Goal: Transaction & Acquisition: Obtain resource

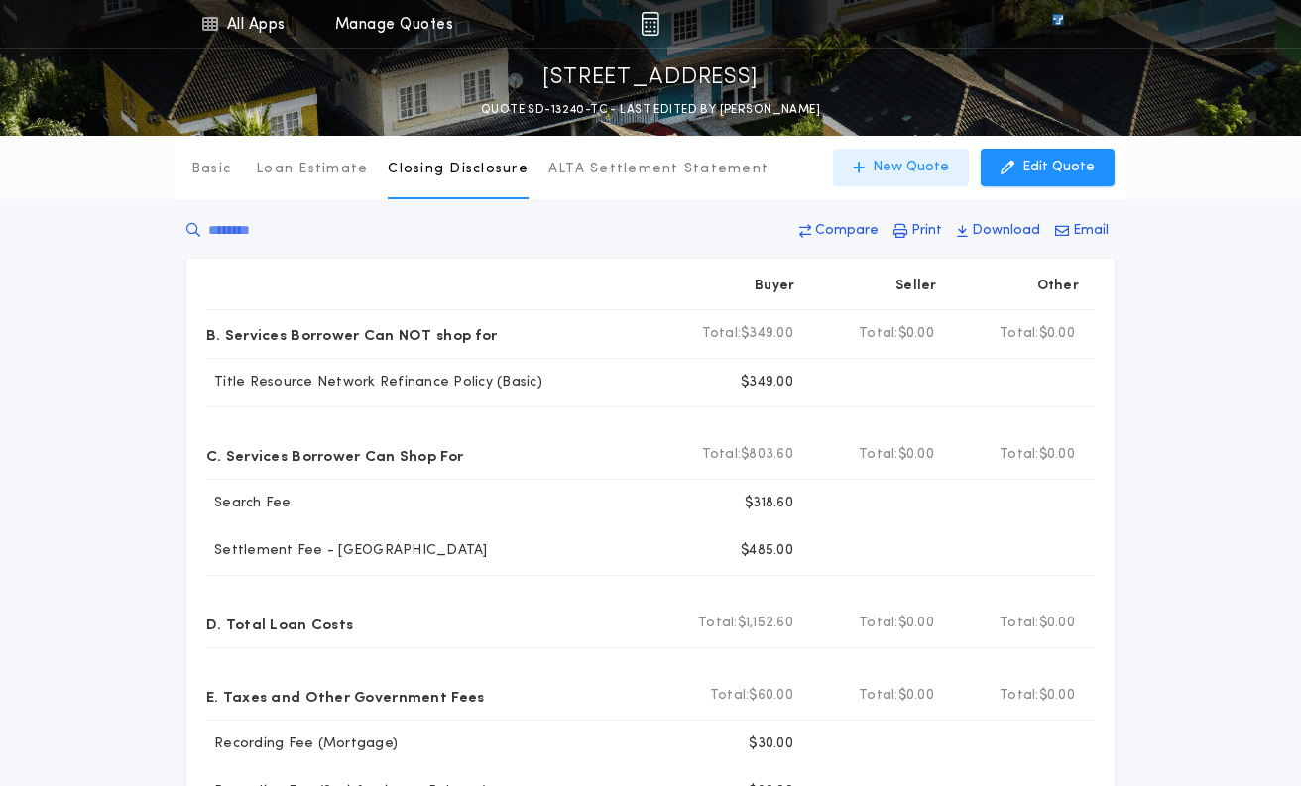
click at [909, 166] on p "New Quote" at bounding box center [910, 168] width 76 height 20
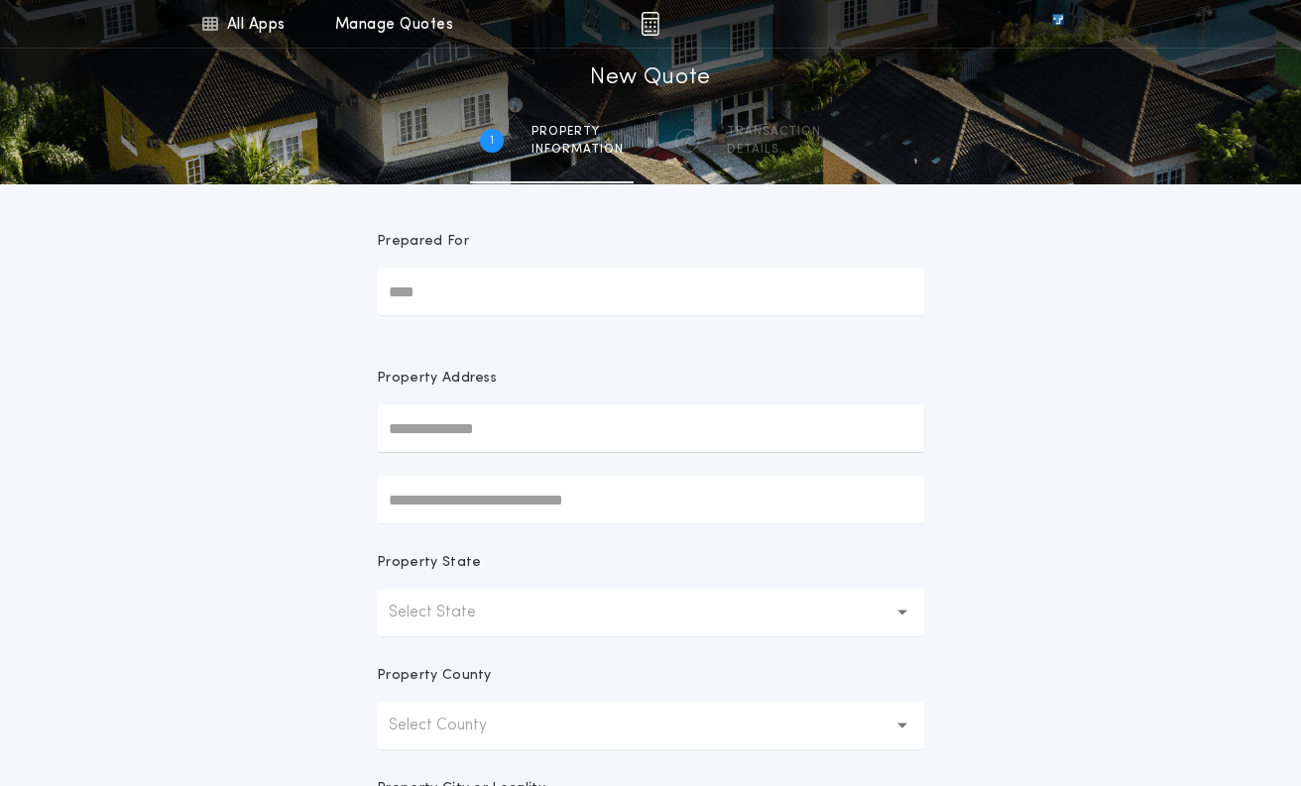
click at [451, 430] on input "text" at bounding box center [650, 428] width 547 height 48
paste input "**********"
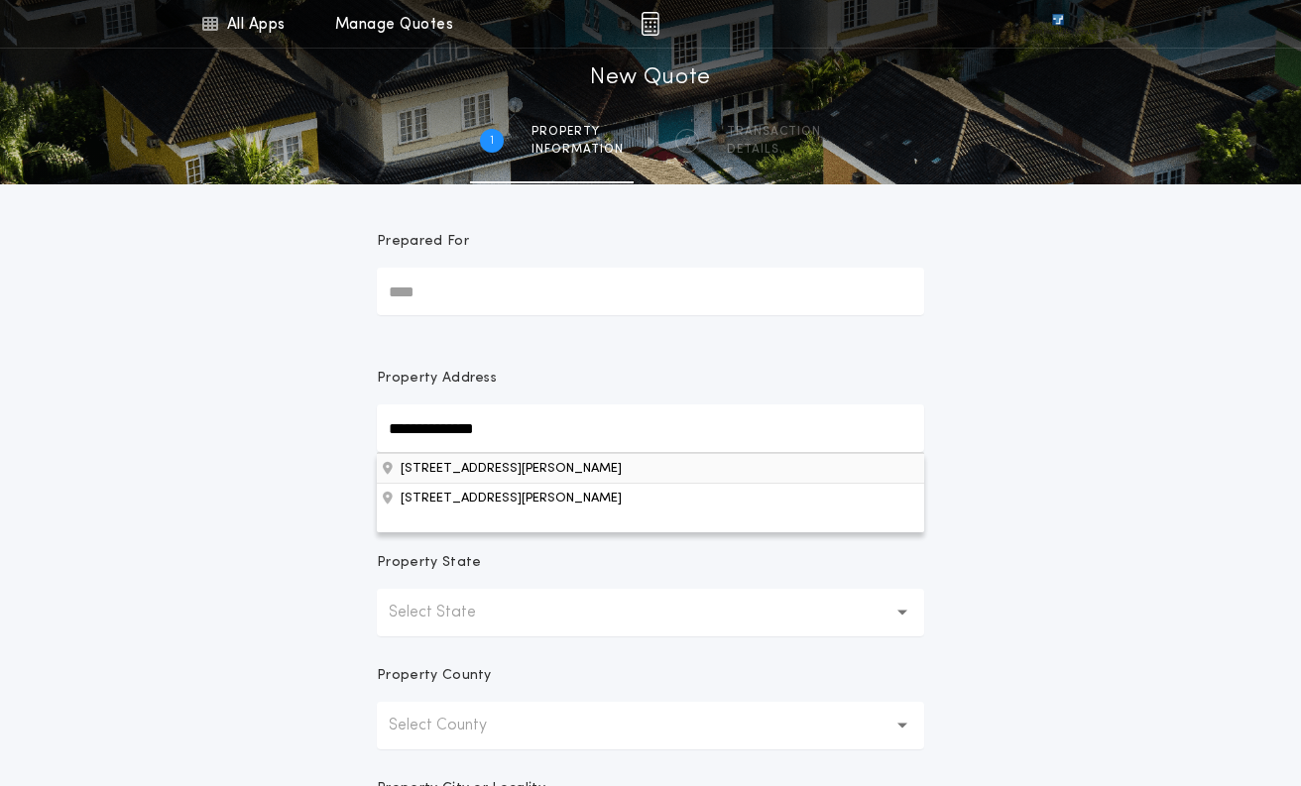
type input "**********"
click at [420, 471] on button "[STREET_ADDRESS][PERSON_NAME]" at bounding box center [650, 468] width 547 height 30
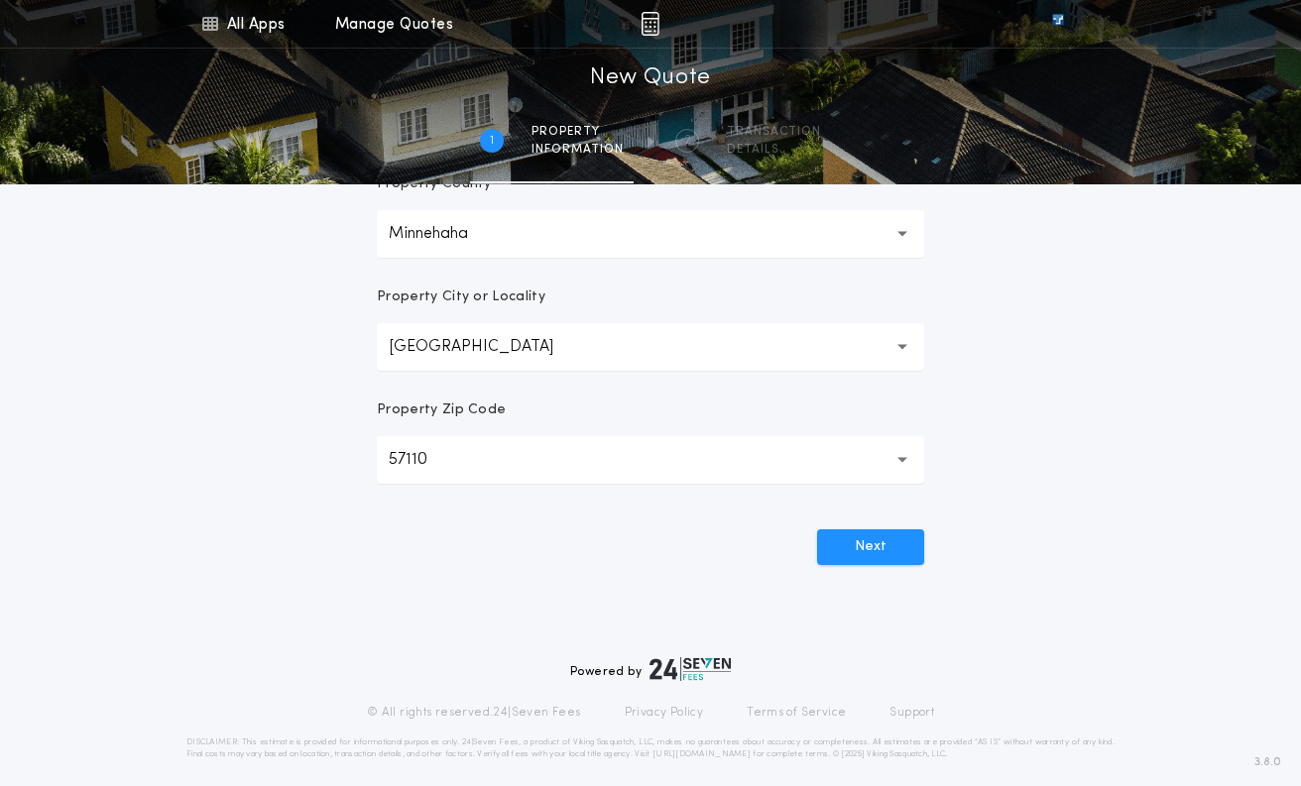
scroll to position [506, 0]
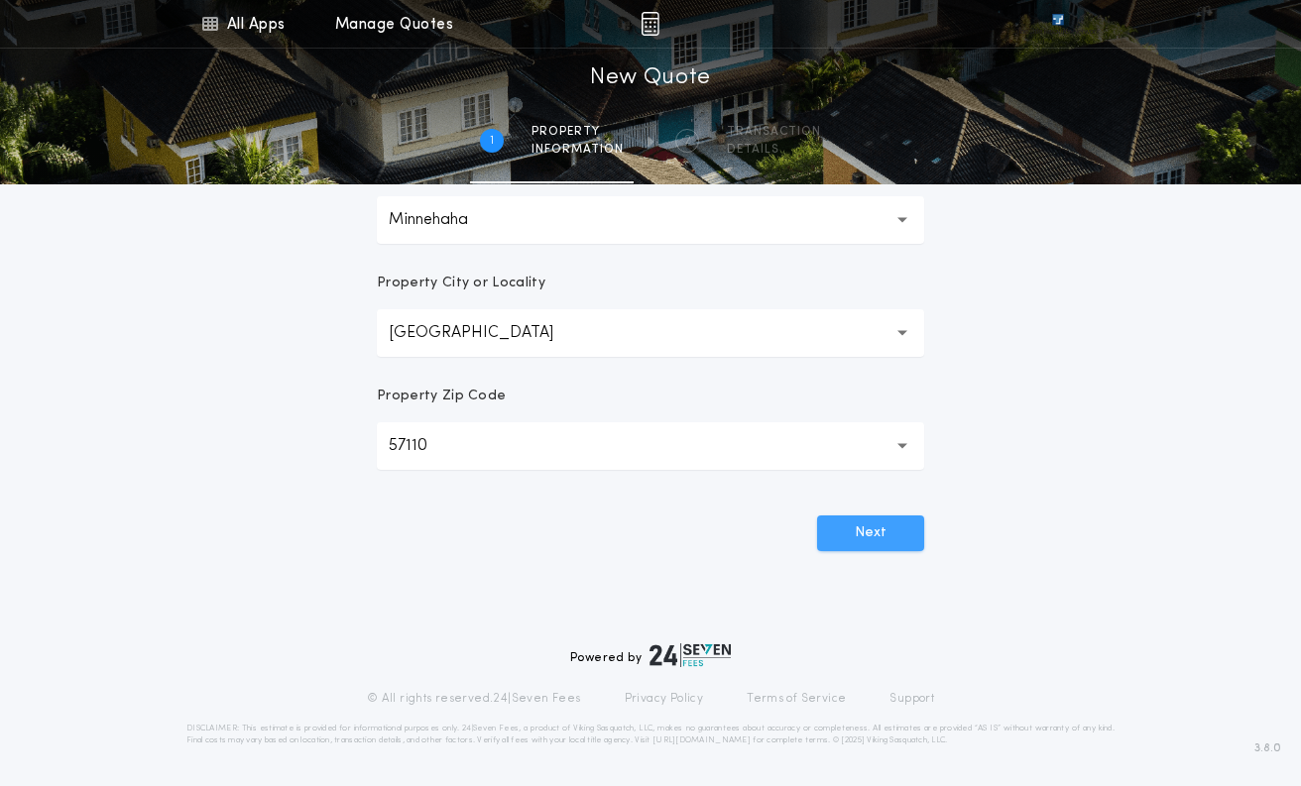
click at [877, 536] on button "Next" at bounding box center [870, 534] width 107 height 36
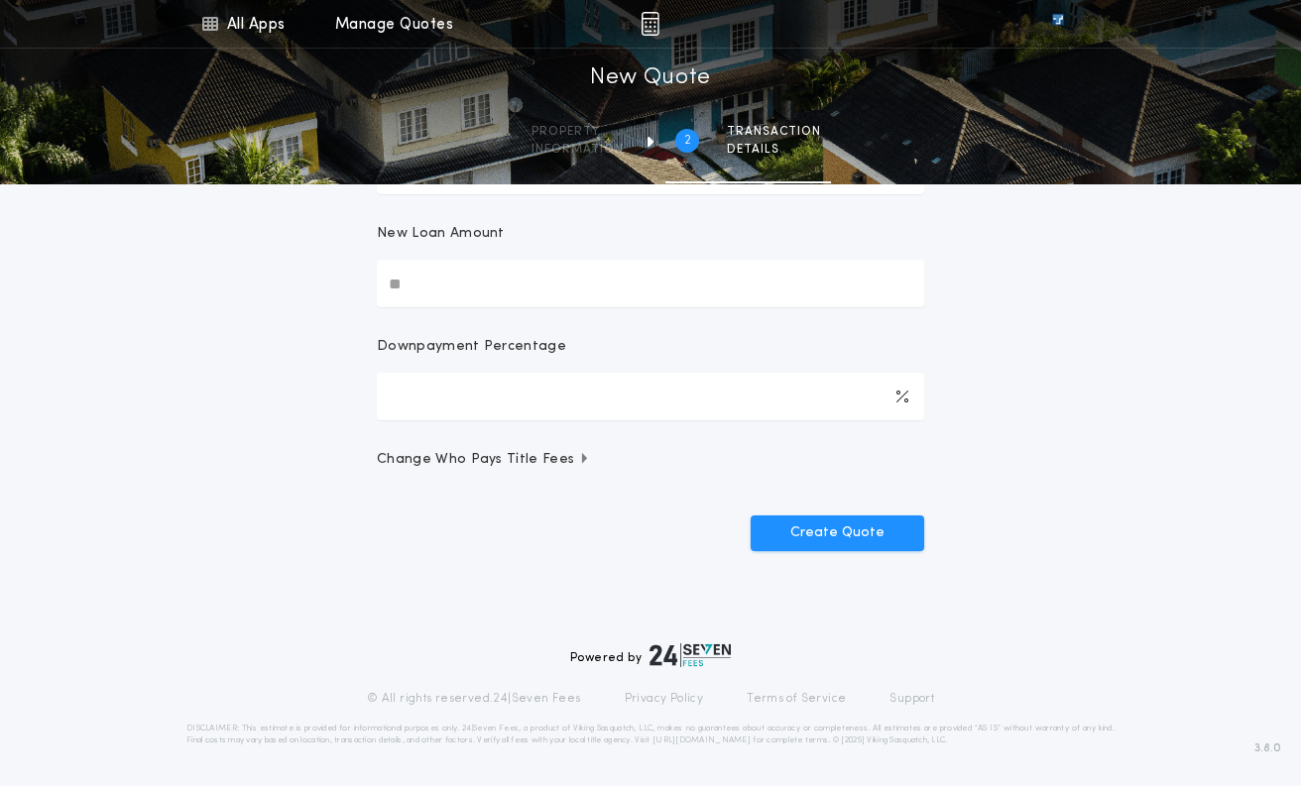
scroll to position [0, 0]
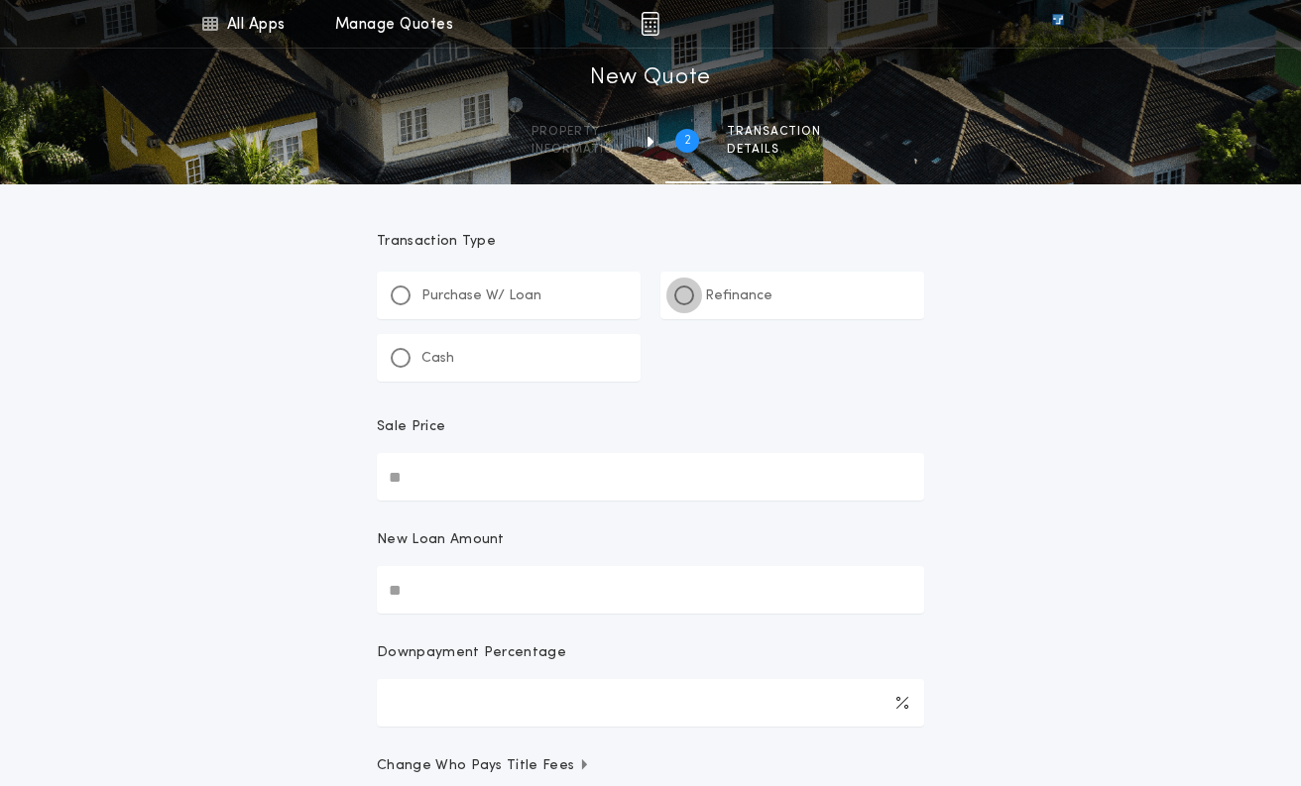
click at [677, 294] on div at bounding box center [684, 296] width 20 height 20
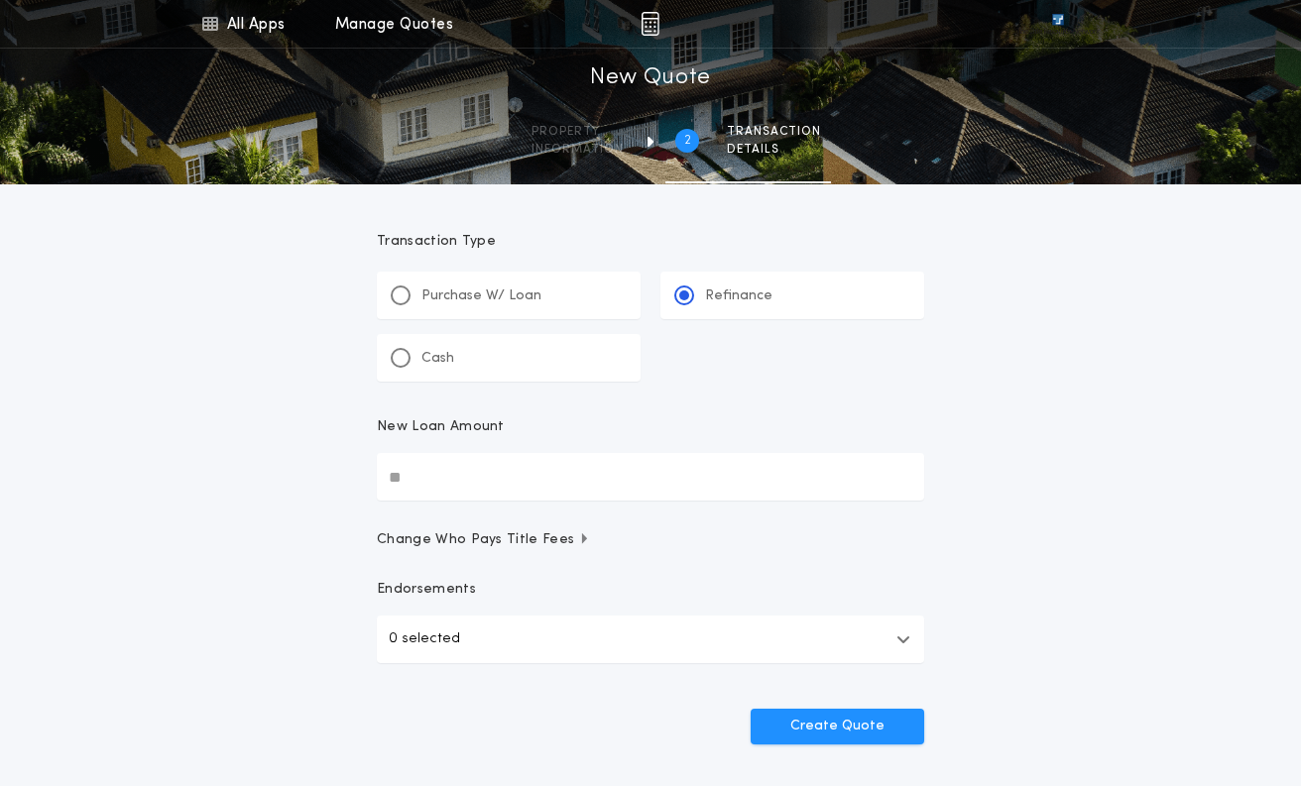
click at [421, 475] on input "New Loan Amount" at bounding box center [650, 477] width 547 height 48
type input "********"
click at [899, 631] on button "0 selected" at bounding box center [650, 640] width 547 height 48
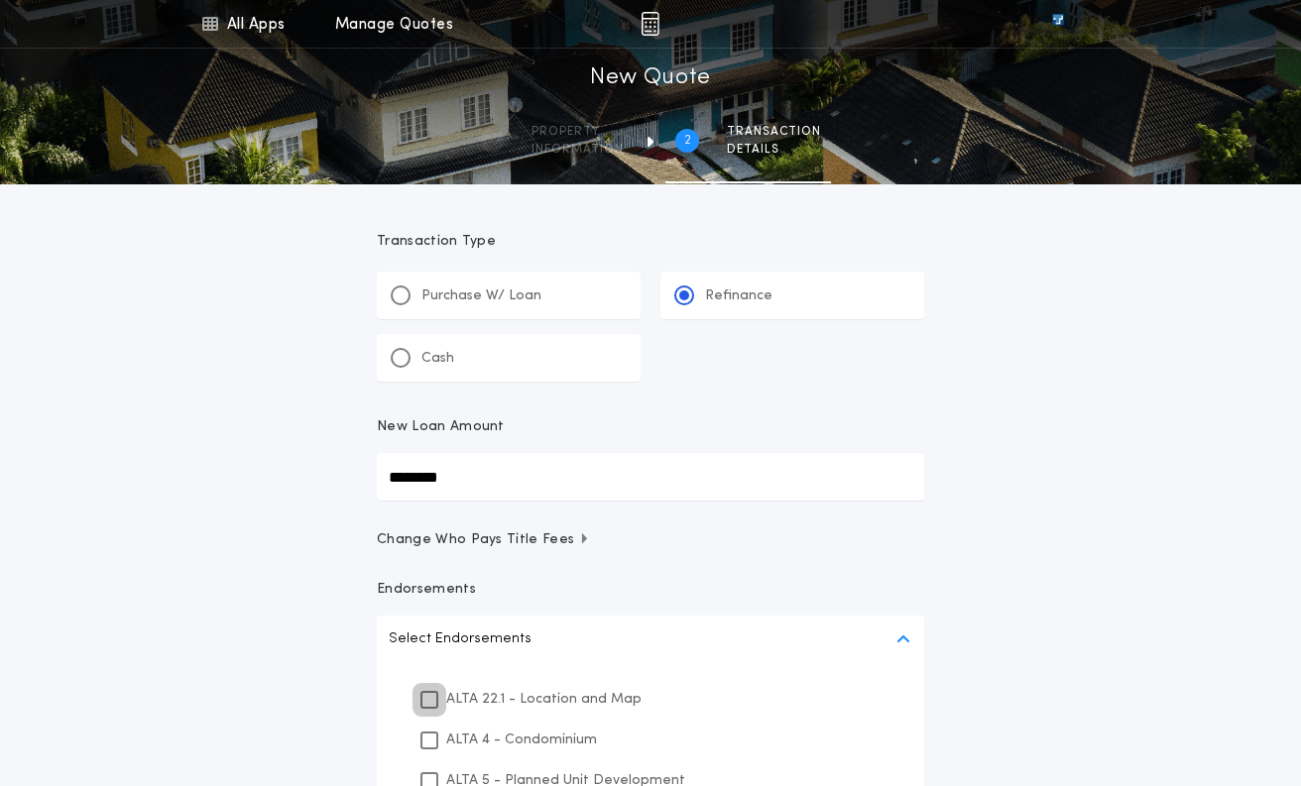
click at [425, 699] on icon at bounding box center [429, 700] width 12 height 14
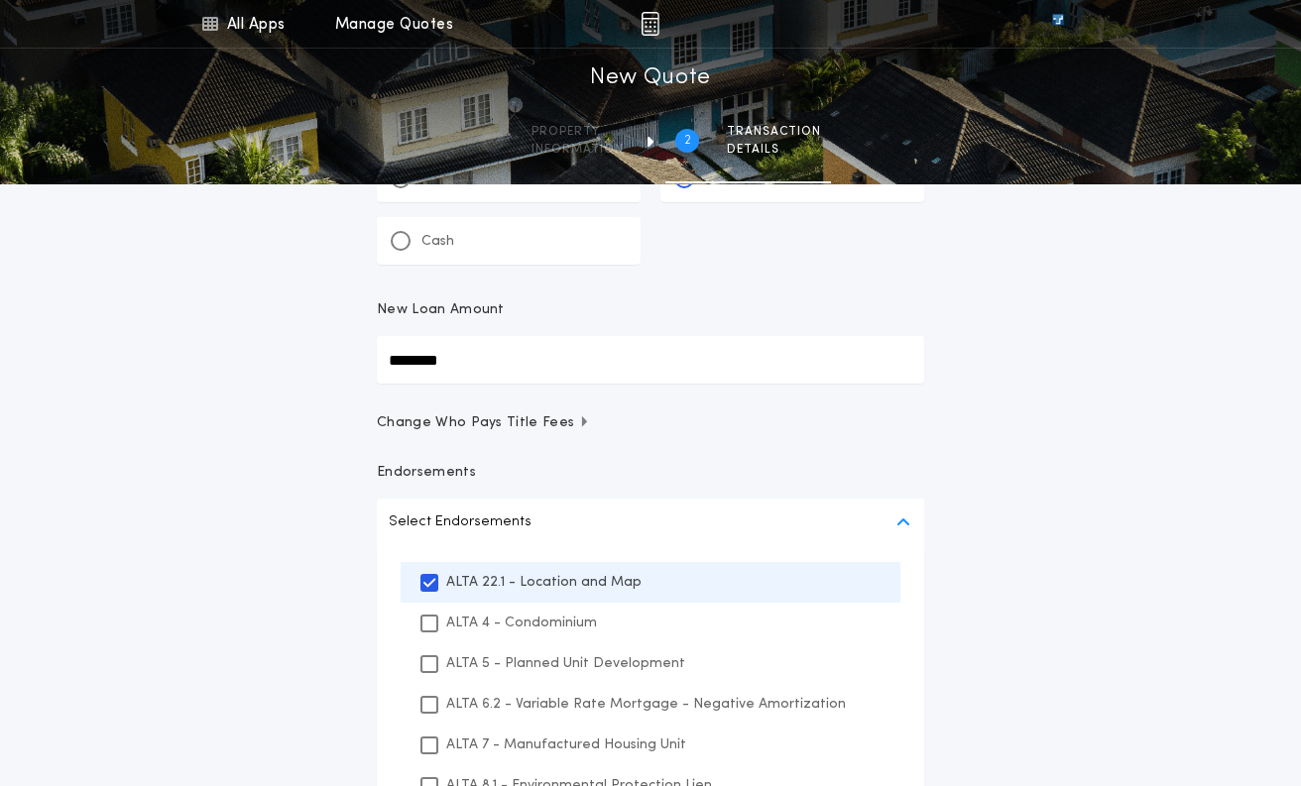
scroll to position [397, 0]
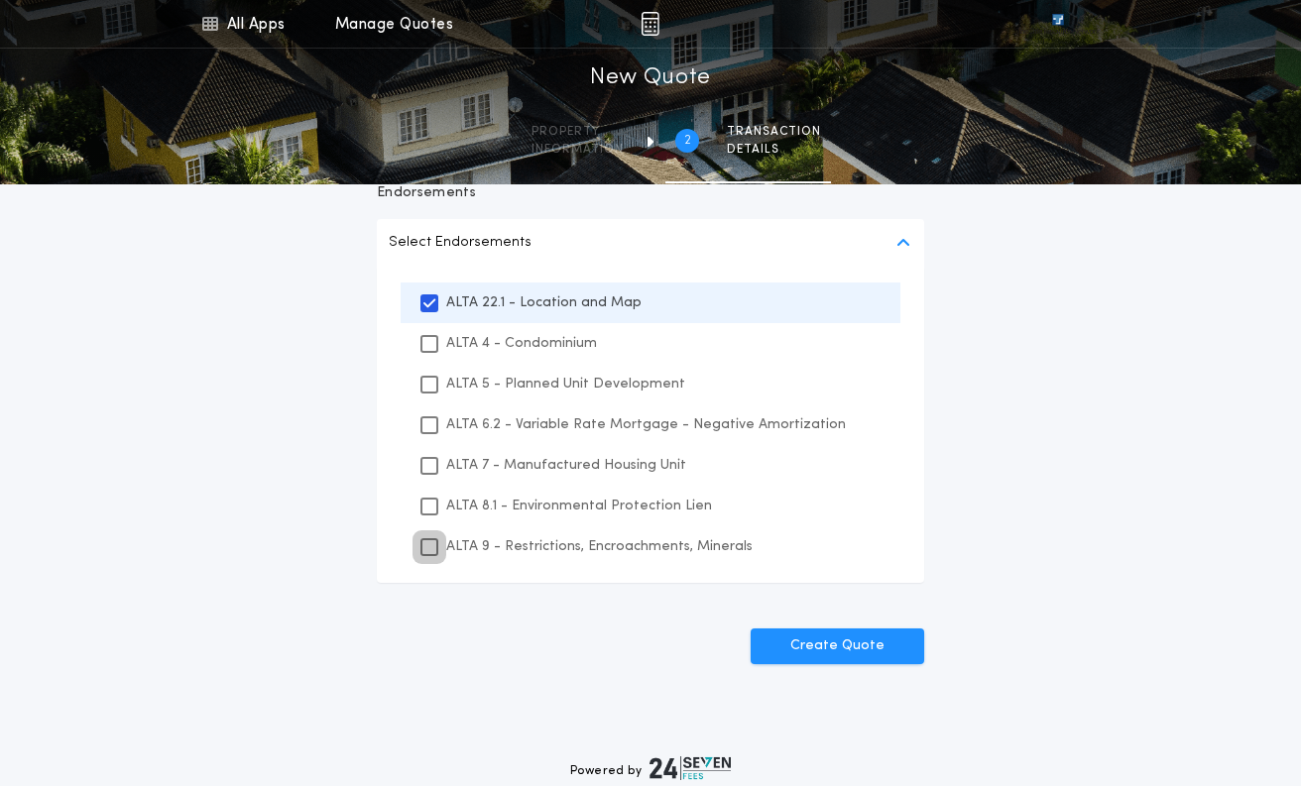
click at [436, 544] on div at bounding box center [429, 547] width 18 height 18
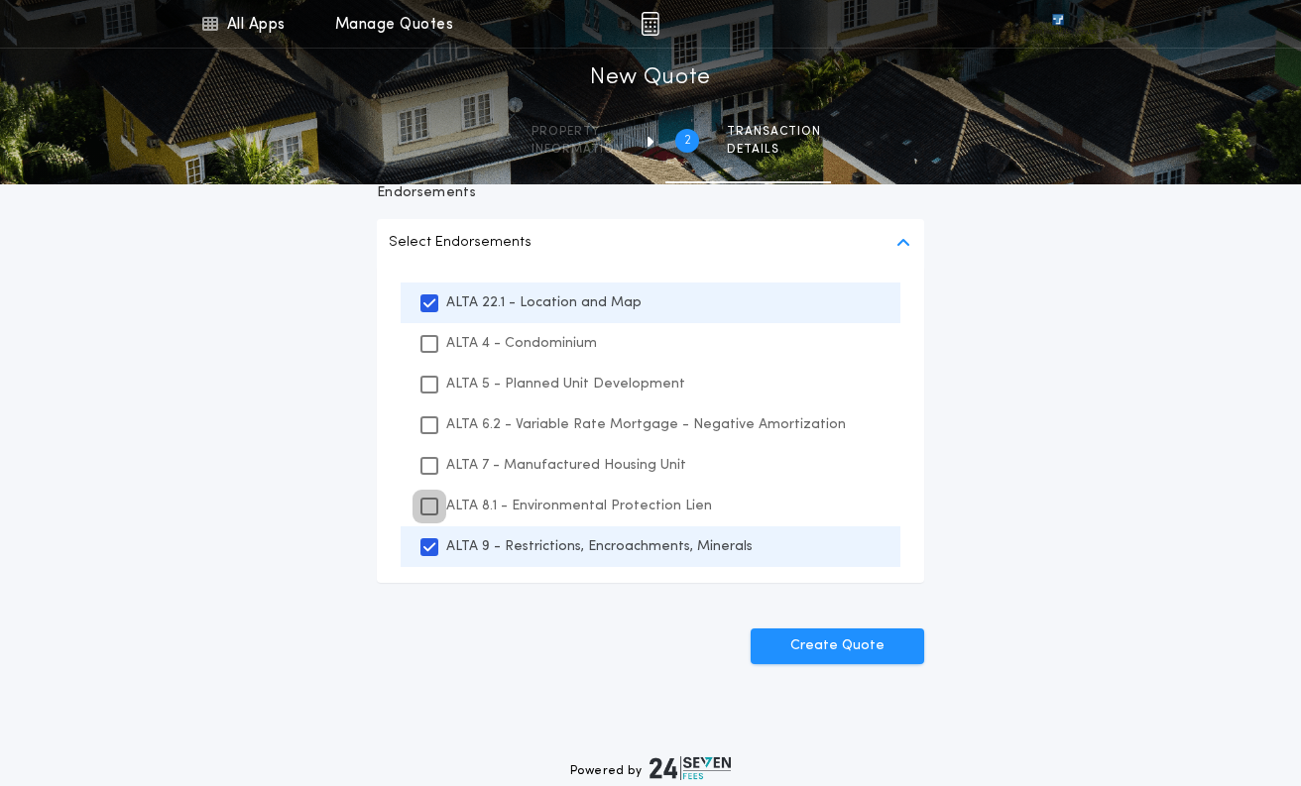
click at [430, 511] on icon at bounding box center [429, 507] width 12 height 14
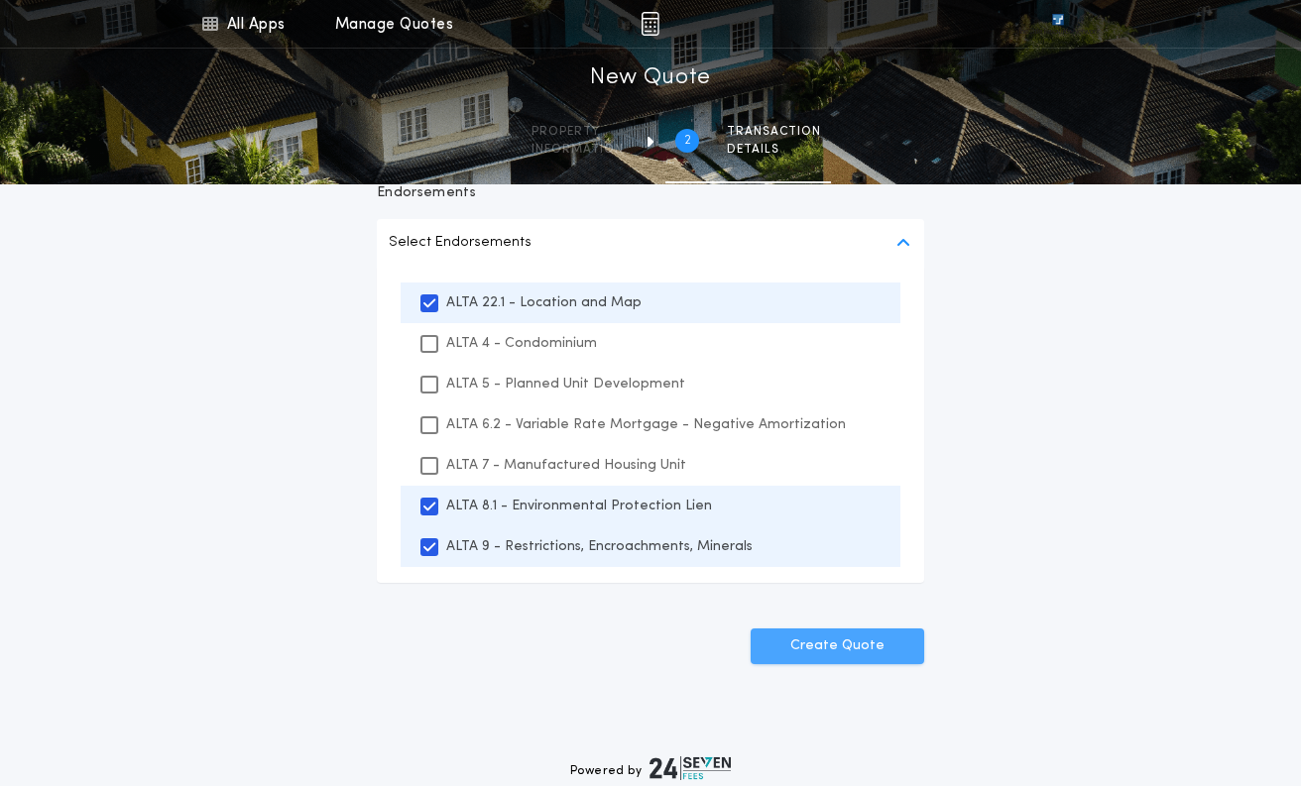
click at [863, 647] on button "Create Quote" at bounding box center [836, 647] width 173 height 36
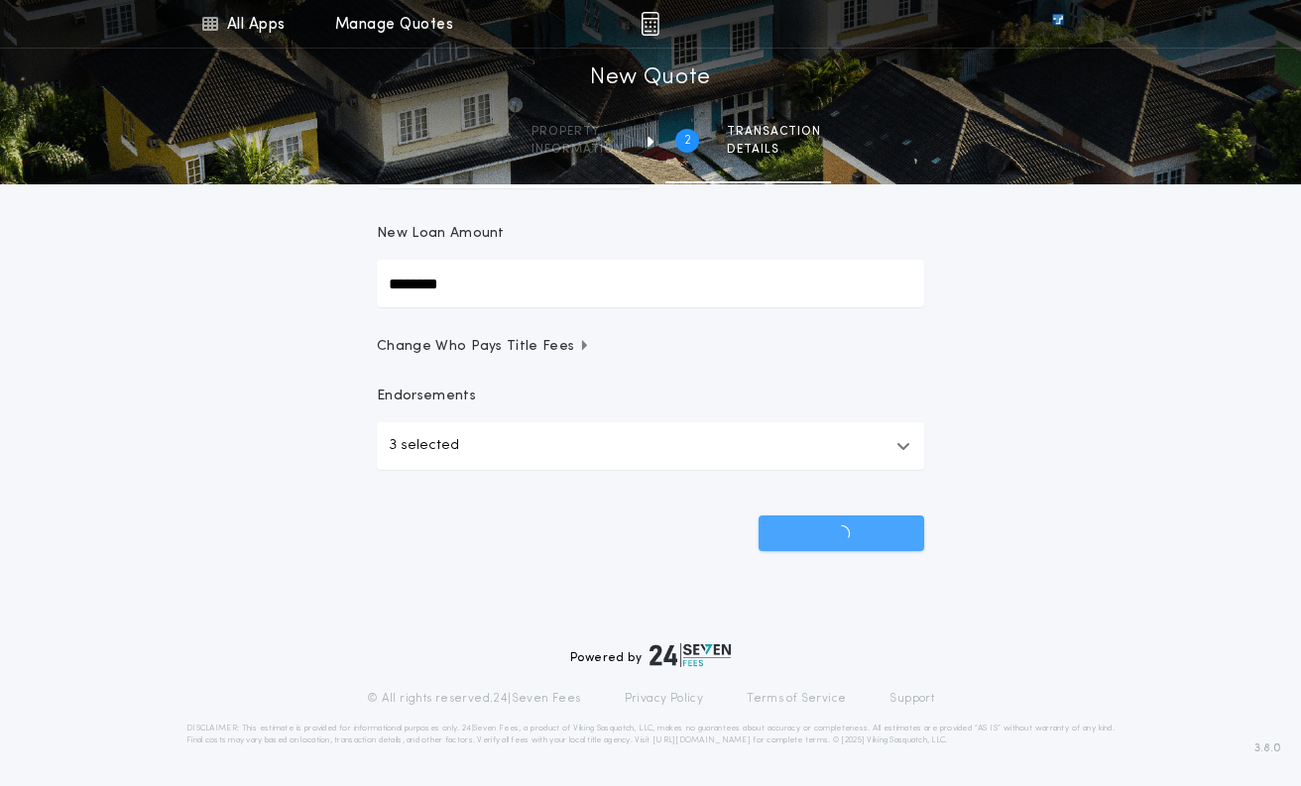
scroll to position [193, 0]
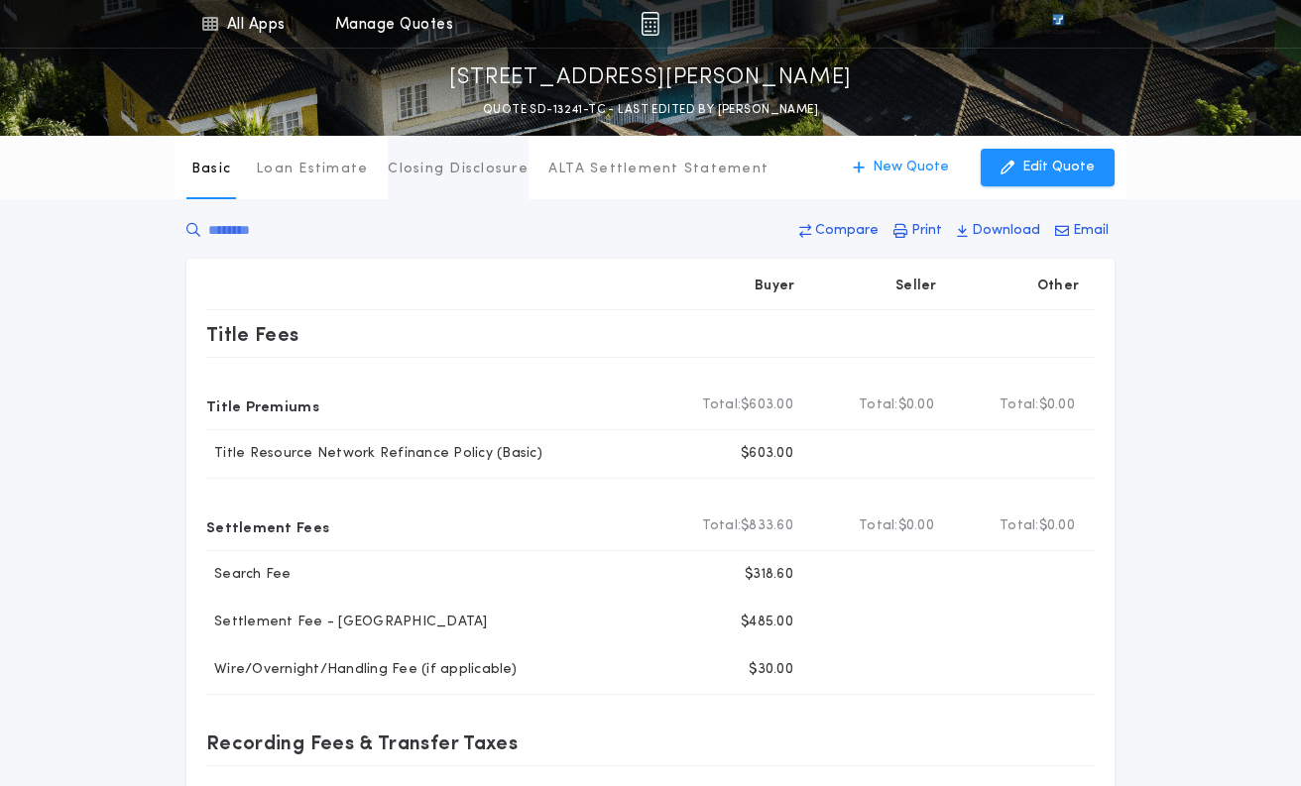
click at [445, 167] on p "Closing Disclosure" at bounding box center [458, 170] width 141 height 20
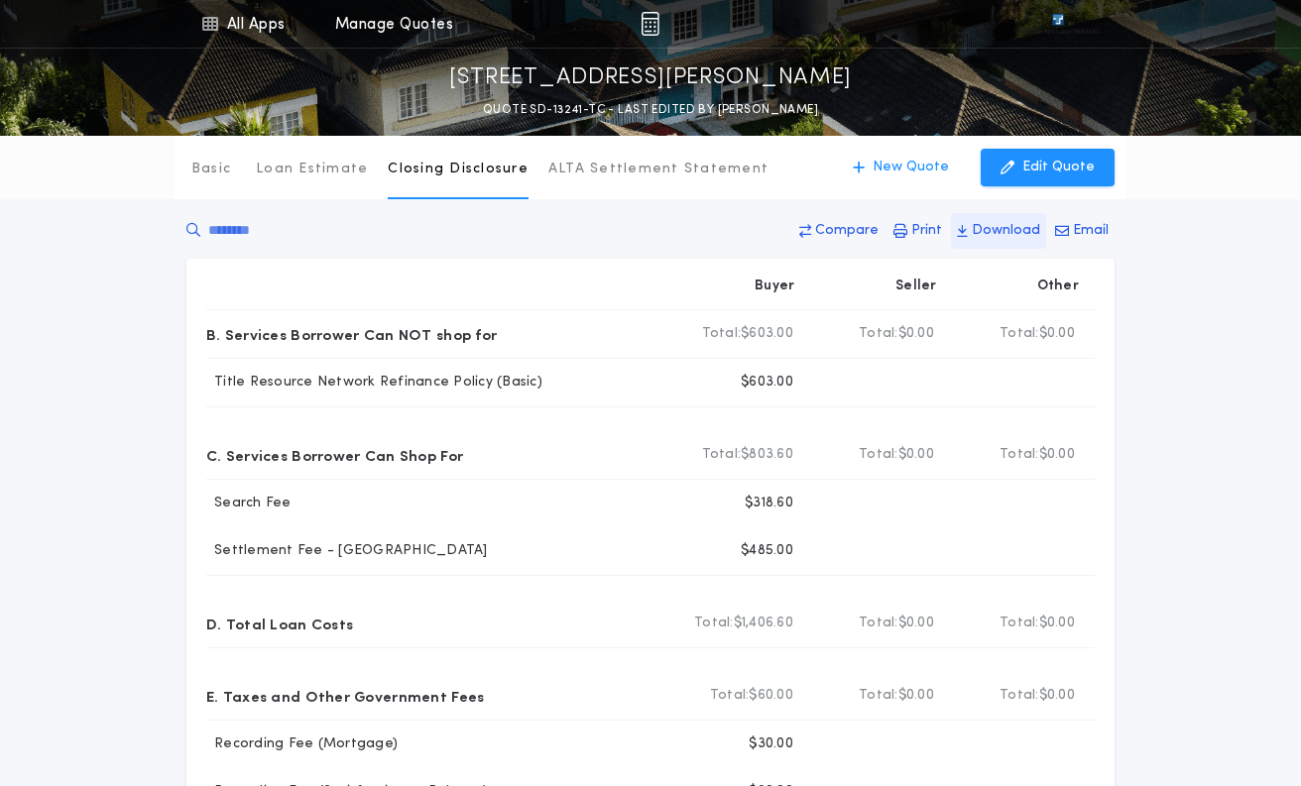
click at [1005, 231] on p "Download" at bounding box center [1006, 231] width 68 height 20
click at [128, 254] on div "Basic Loan Estimate Closing Disclosure ALTA Settlement Statement Closing Disclo…" at bounding box center [650, 611] width 1301 height 950
click at [1179, 341] on div "Basic Loan Estimate Closing Disclosure ALTA Settlement Statement Closing Disclo…" at bounding box center [650, 611] width 1301 height 950
